Goal: Information Seeking & Learning: Learn about a topic

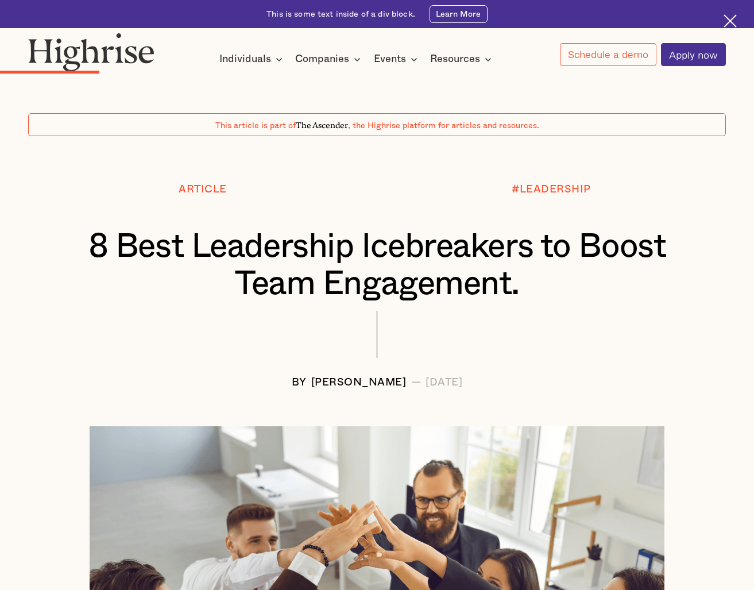
scroll to position [2185, 0]
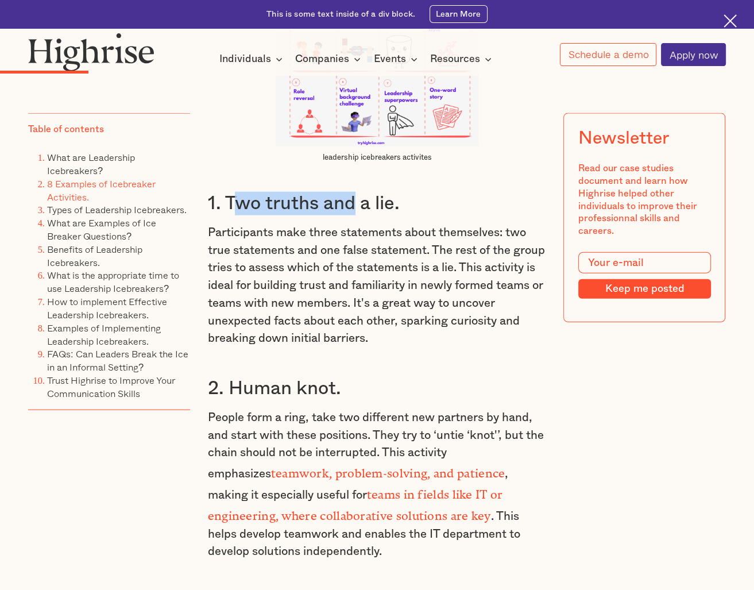
drag, startPoint x: 237, startPoint y: 205, endPoint x: 354, endPoint y: 216, distance: 117.1
click at [354, 215] on h3 "1. Two truths and a lie." at bounding box center [377, 204] width 339 height 24
click at [358, 214] on h3 "1. Two truths and a lie." at bounding box center [377, 204] width 339 height 24
click at [270, 212] on h3 "1. Two truths and a lie." at bounding box center [377, 204] width 339 height 24
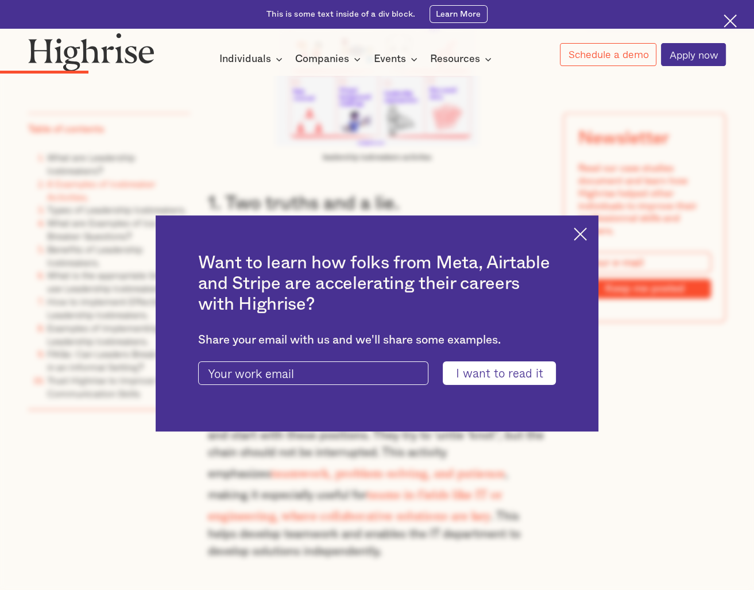
click at [570, 236] on div "Want to learn how folks from Meta, Airtable and Stripe are accelerating their c…" at bounding box center [377, 323] width 443 height 216
click at [583, 238] on img at bounding box center [580, 233] width 13 height 13
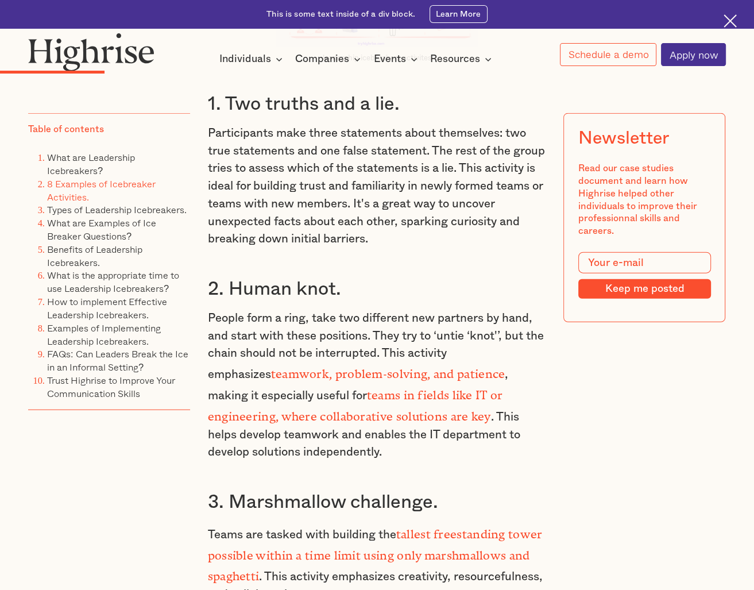
scroll to position [2281, 0]
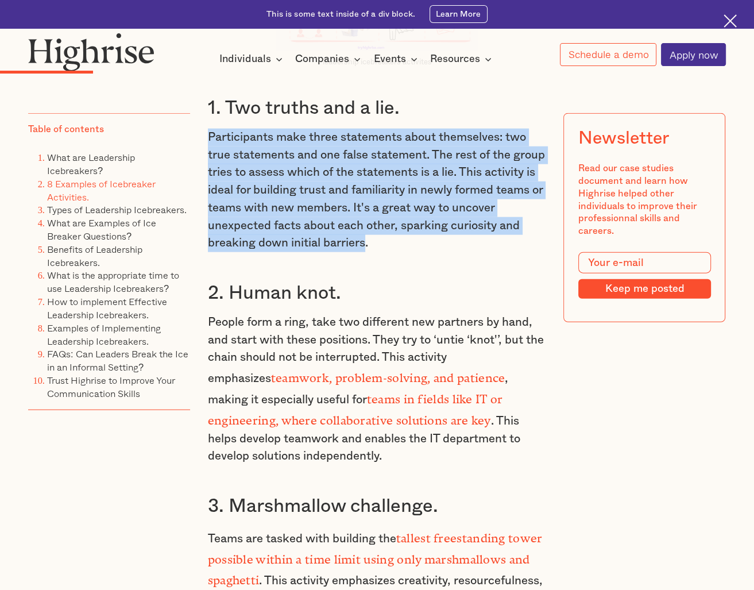
drag, startPoint x: 209, startPoint y: 154, endPoint x: 389, endPoint y: 259, distance: 208.7
click at [389, 252] on p "Participants make three statements about themselves: two true statements and on…" at bounding box center [377, 190] width 339 height 123
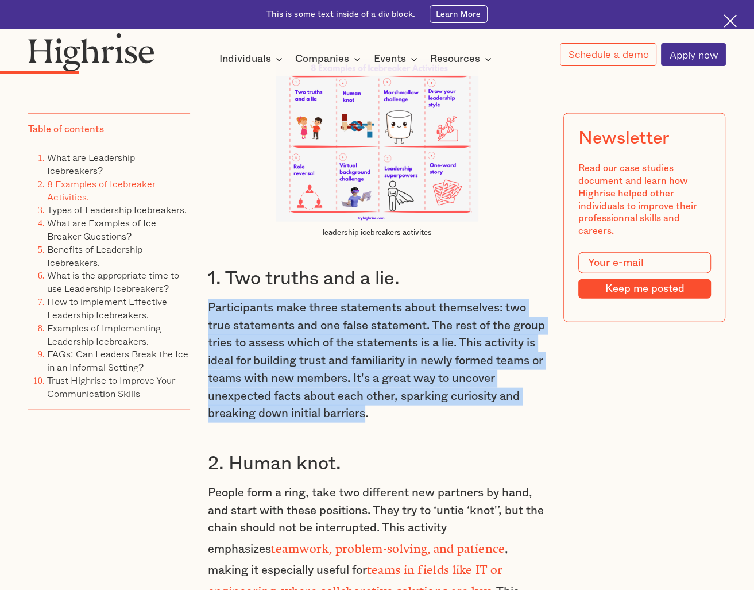
scroll to position [1993, 0]
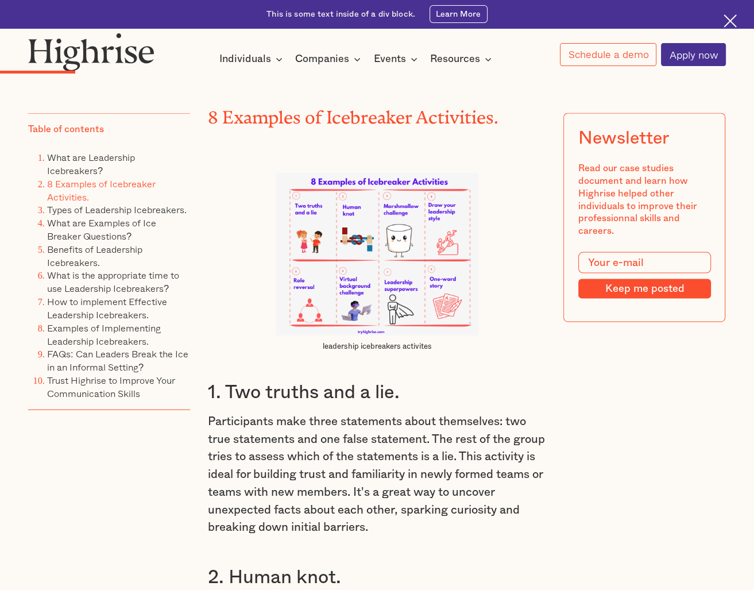
scroll to position [2281, 0]
